Goal: Find specific page/section: Find specific page/section

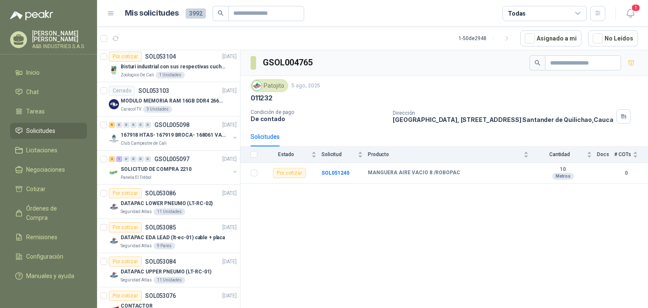
scroll to position [422, 0]
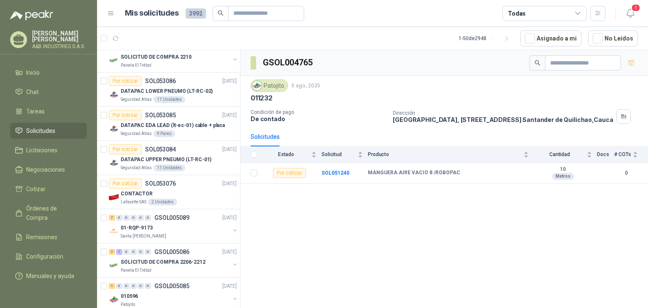
click at [108, 16] on icon at bounding box center [111, 14] width 8 height 8
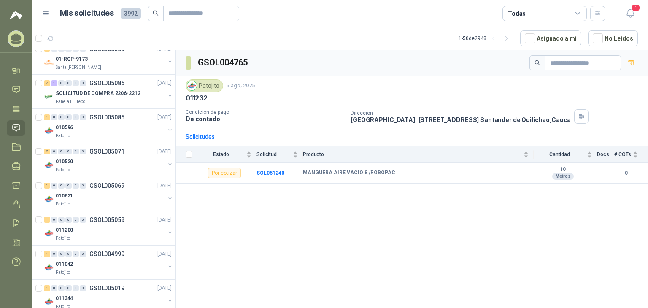
scroll to position [675, 0]
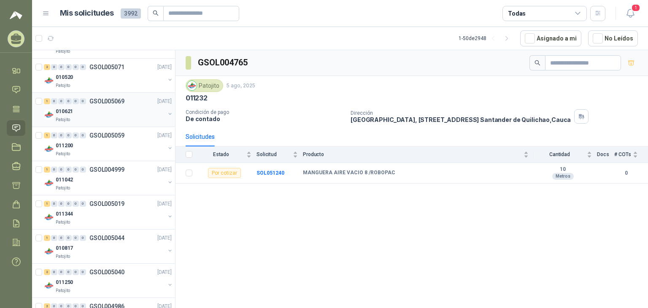
click at [105, 116] on div "Patojito" at bounding box center [110, 119] width 109 height 7
click at [267, 172] on b "SOL052979" at bounding box center [270, 173] width 28 height 6
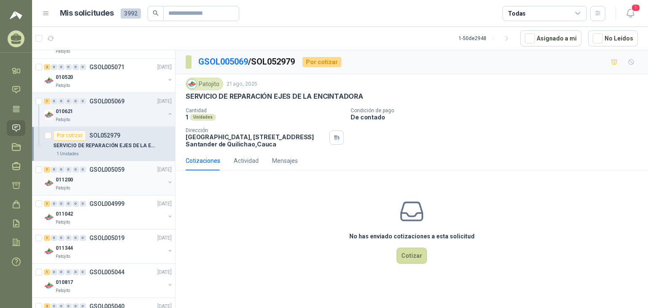
click at [94, 170] on p "GSOL005059" at bounding box center [106, 170] width 35 height 6
